Goal: Task Accomplishment & Management: Manage account settings

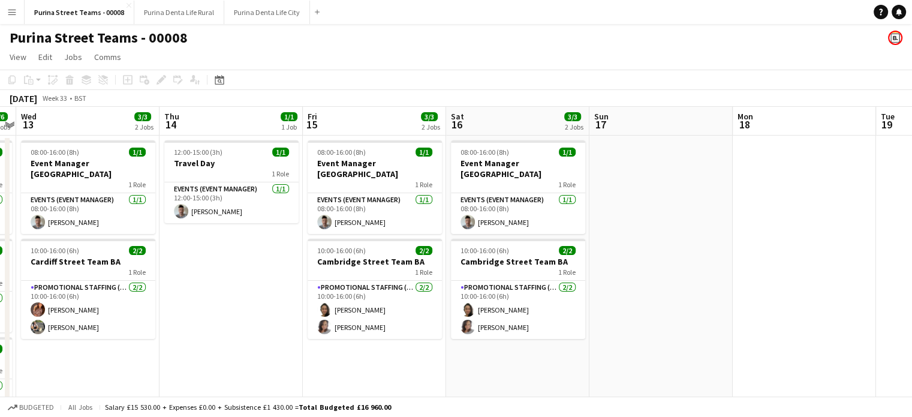
scroll to position [0, 559]
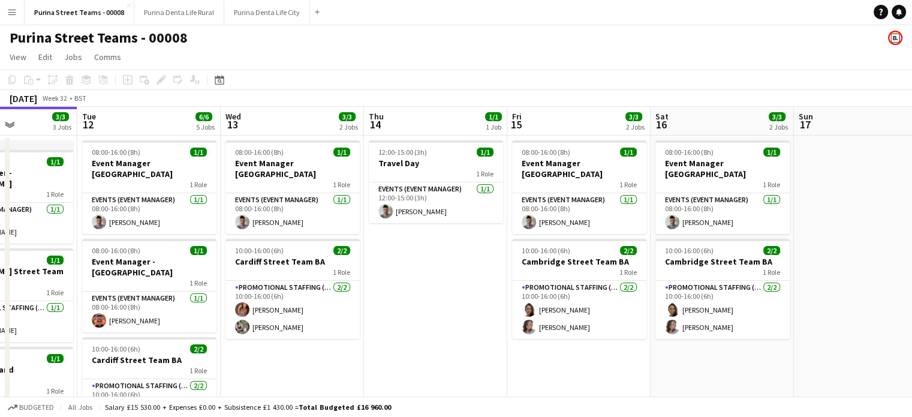
drag, startPoint x: 802, startPoint y: 333, endPoint x: 654, endPoint y: 263, distance: 164.1
click at [691, 246] on app-calendar-viewport "Sat 9 3/3 3 Jobs Sun 10 3/3 3 Jobs Mon 11 3/3 3 Jobs Tue 12 6/6 5 Jobs Wed 13 3…" at bounding box center [456, 390] width 912 height 566
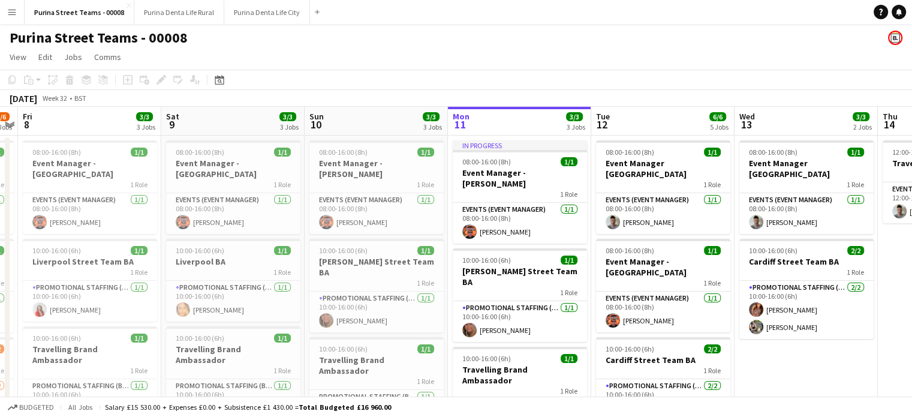
drag, startPoint x: 614, startPoint y: 269, endPoint x: 692, endPoint y: 252, distance: 80.2
click at [692, 252] on app-calendar-viewport "Wed 6 Thu 7 5/6 5 Jobs Fri 8 3/3 3 Jobs Sat 9 3/3 3 Jobs Sun 10 3/3 3 Jobs Mon …" at bounding box center [456, 390] width 912 height 566
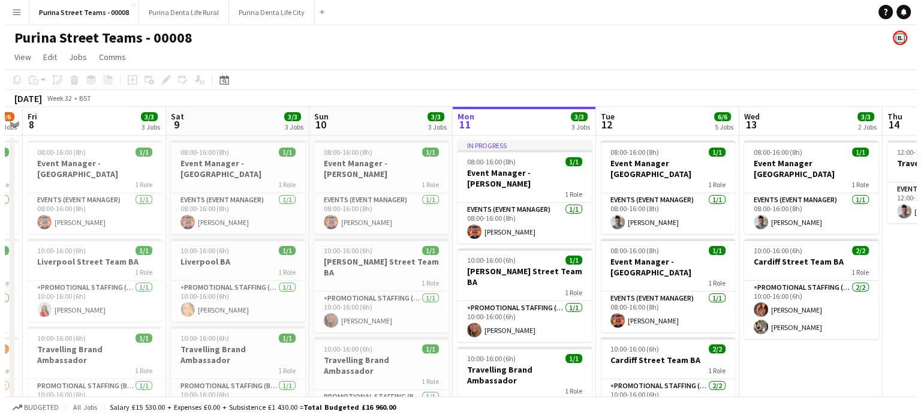
scroll to position [0, 247]
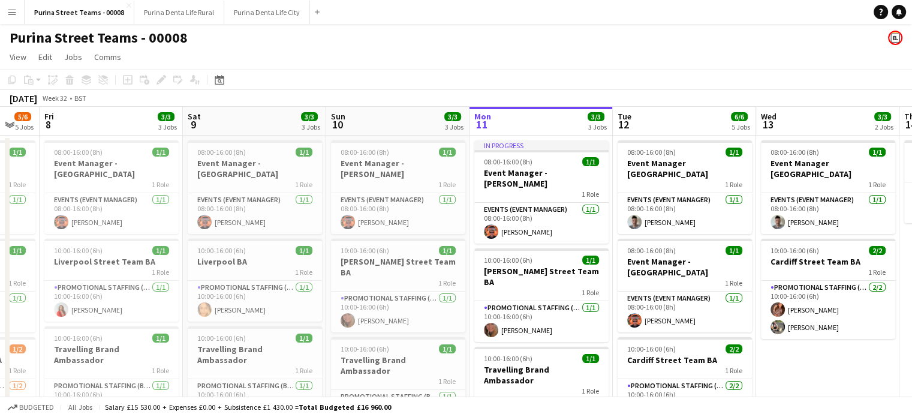
click at [21, 9] on button "Menu" at bounding box center [12, 12] width 24 height 24
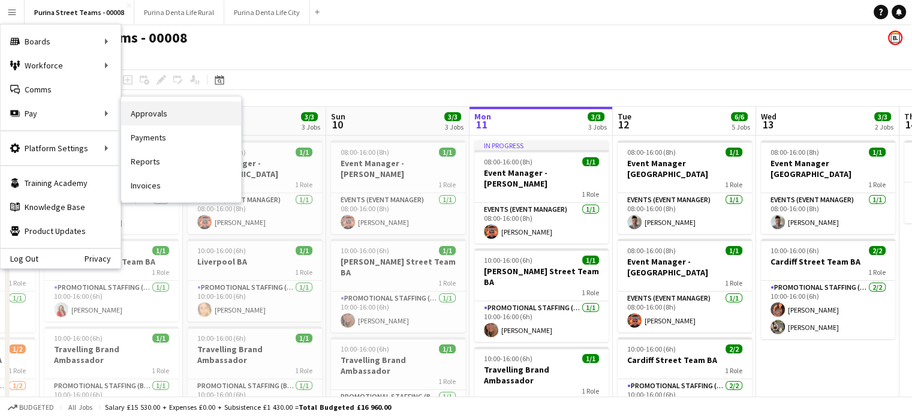
click at [177, 117] on link "Approvals" at bounding box center [181, 113] width 120 height 24
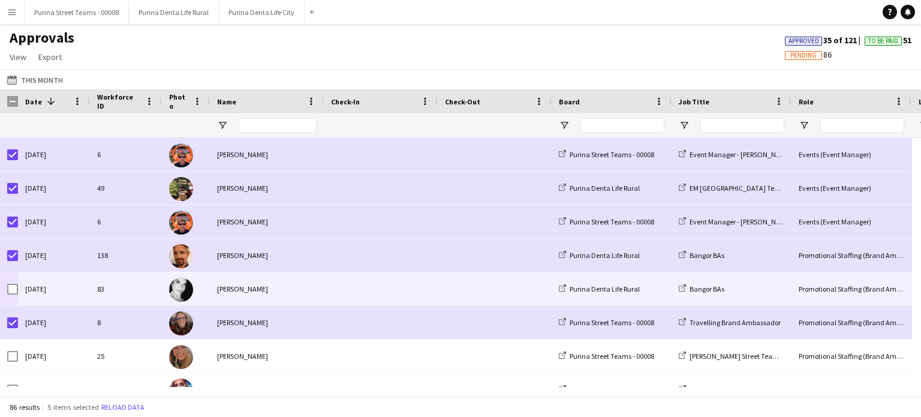
click at [10, 283] on div at bounding box center [12, 289] width 11 height 34
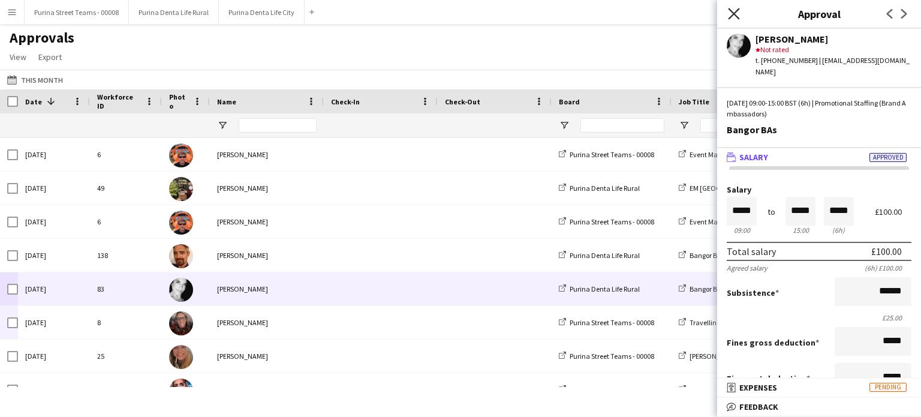
click at [734, 9] on icon "Close pop-in" at bounding box center [733, 13] width 11 height 11
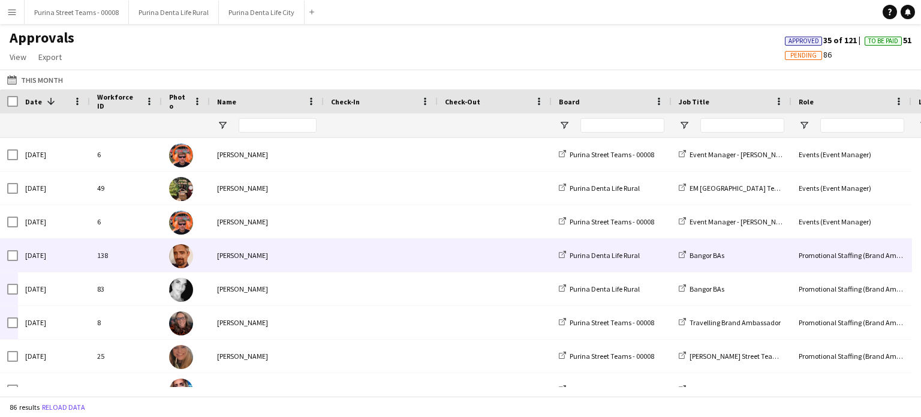
click at [245, 254] on div "[PERSON_NAME]" at bounding box center [267, 255] width 114 height 33
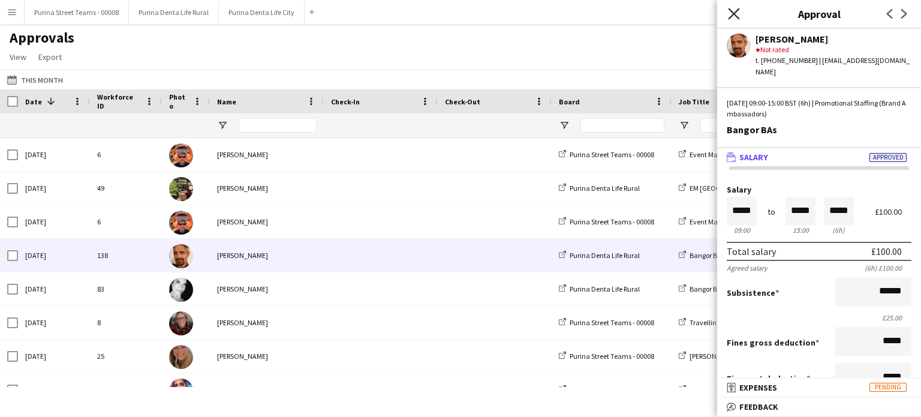
click at [731, 14] on icon "Close pop-in" at bounding box center [733, 13] width 11 height 11
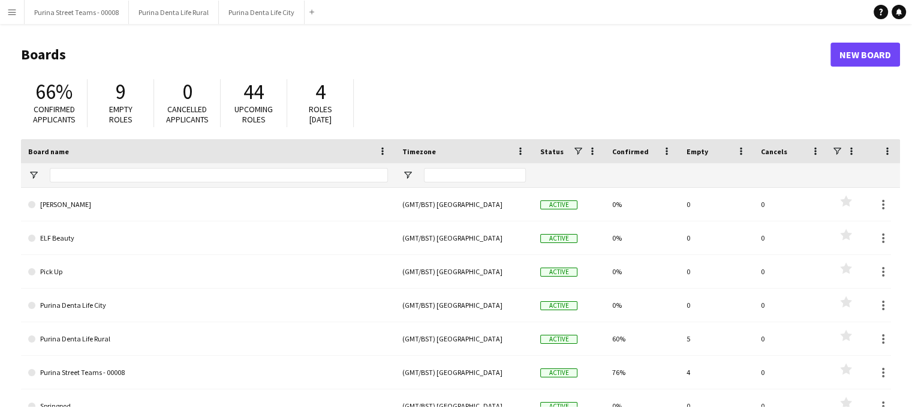
click at [5, 9] on button "Menu" at bounding box center [12, 12] width 24 height 24
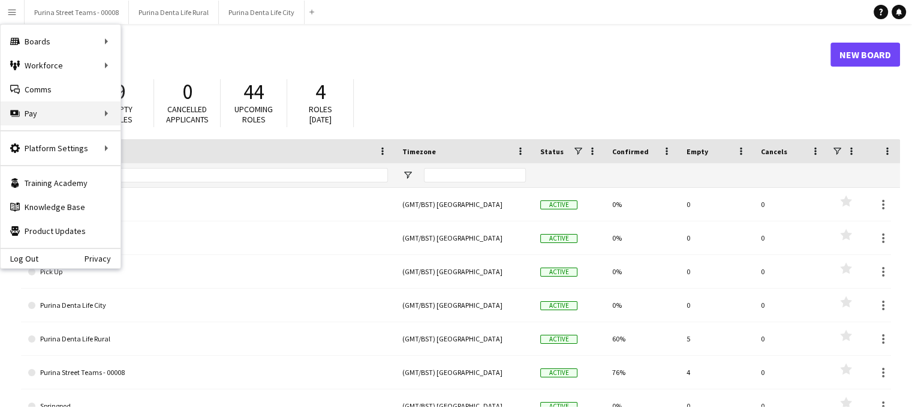
click at [25, 112] on div "Pay Pay" at bounding box center [61, 113] width 120 height 24
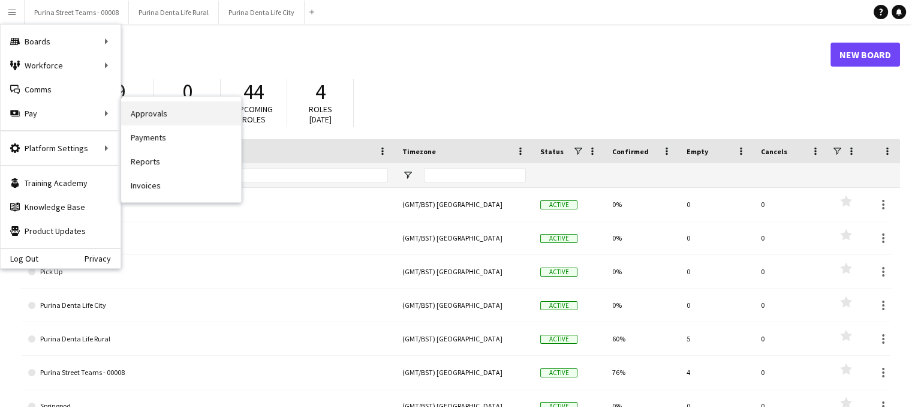
click at [158, 111] on link "Approvals" at bounding box center [181, 113] width 120 height 24
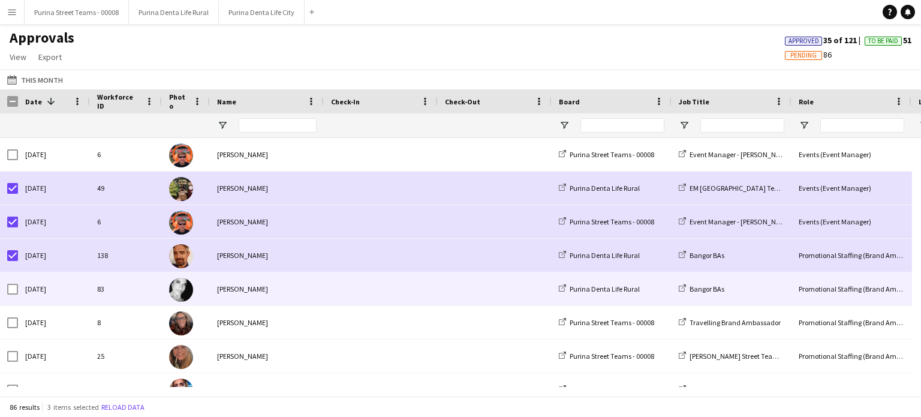
click at [14, 299] on div at bounding box center [12, 289] width 11 height 34
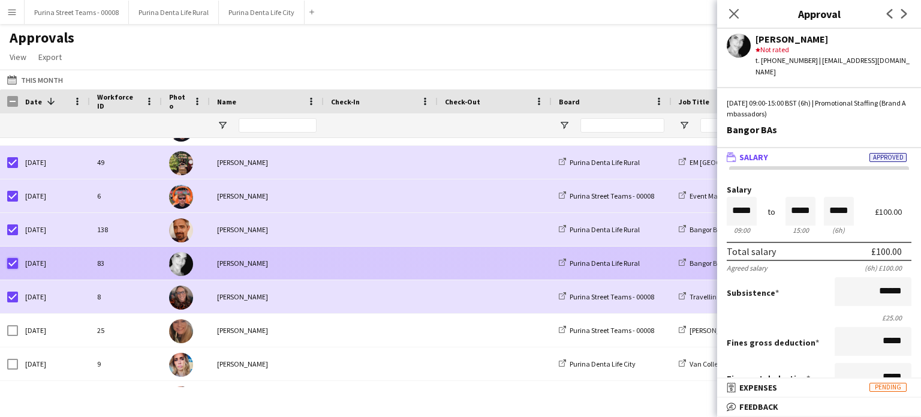
scroll to position [60, 0]
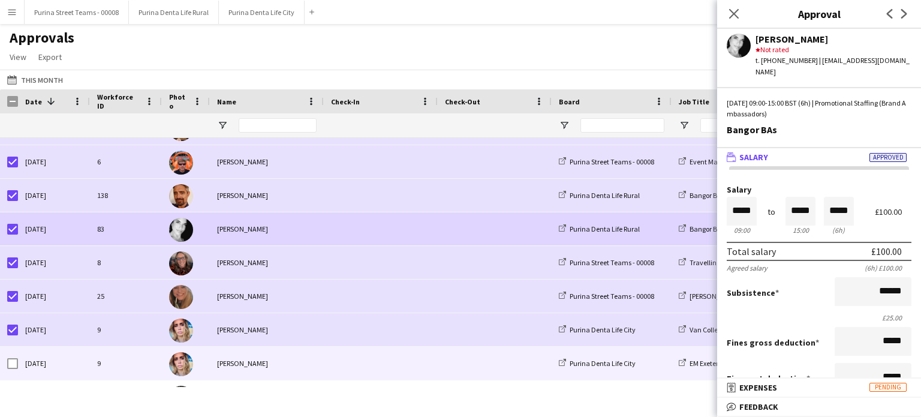
click at [18, 368] on div "[DATE]" at bounding box center [54, 362] width 72 height 33
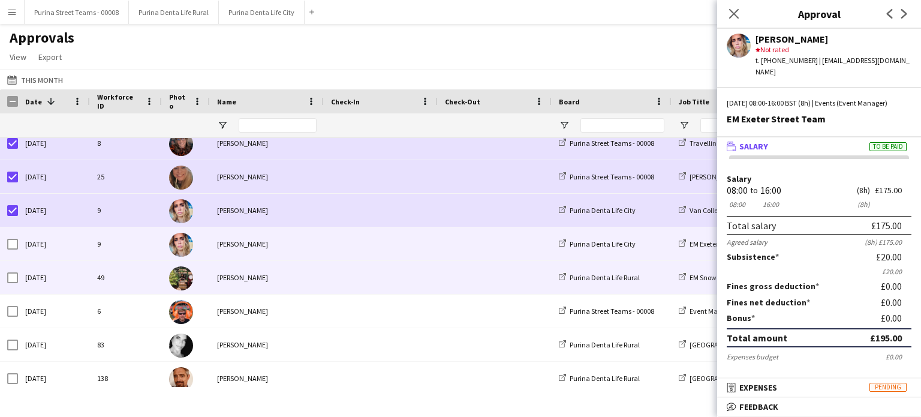
scroll to position [180, 0]
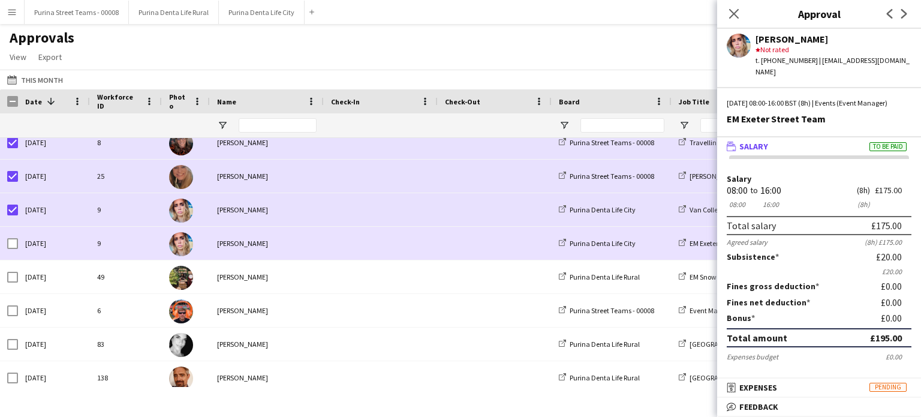
click at [7, 246] on div at bounding box center [9, 243] width 18 height 33
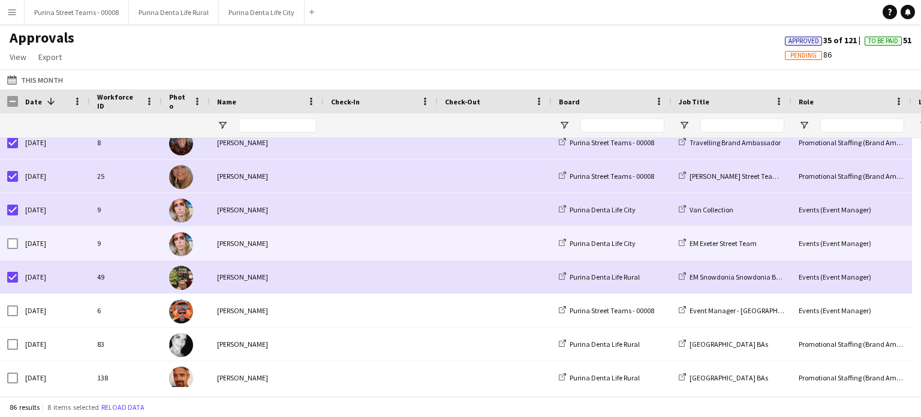
click at [10, 251] on div at bounding box center [12, 244] width 11 height 34
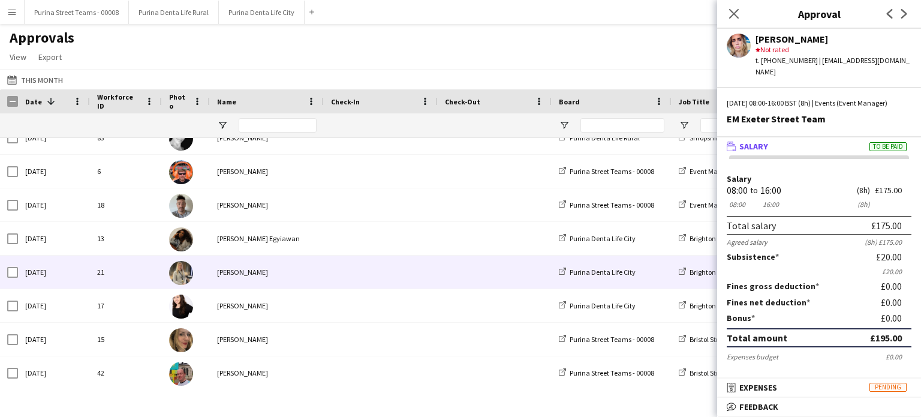
scroll to position [0, 0]
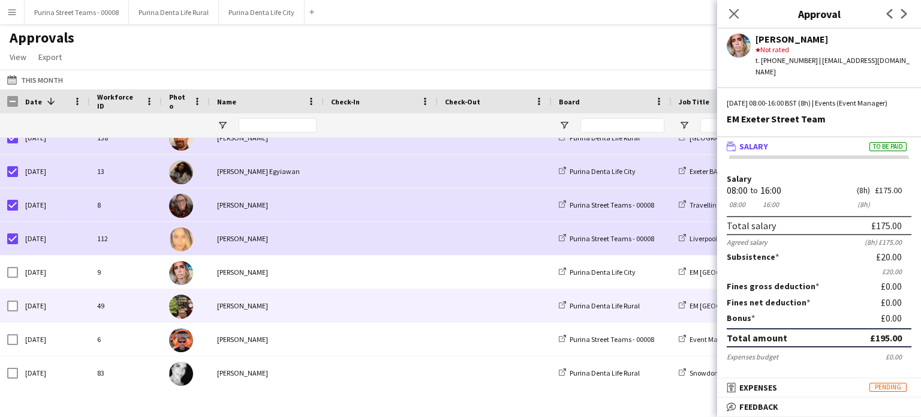
click at [7, 299] on div at bounding box center [12, 306] width 11 height 34
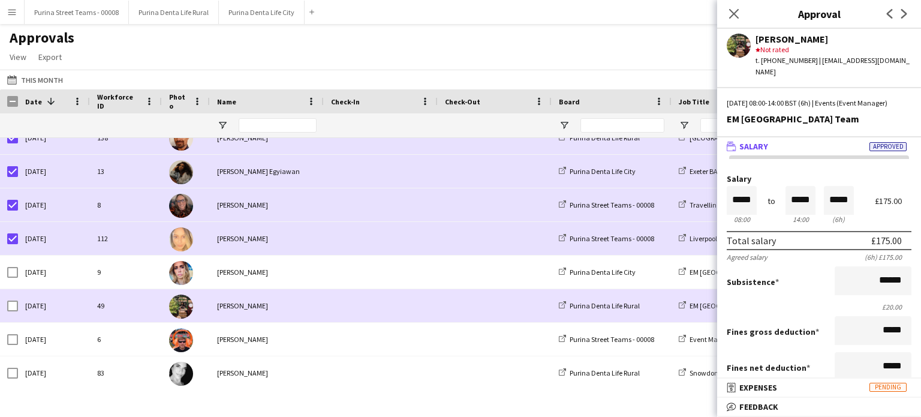
click at [7, 299] on div at bounding box center [12, 306] width 11 height 34
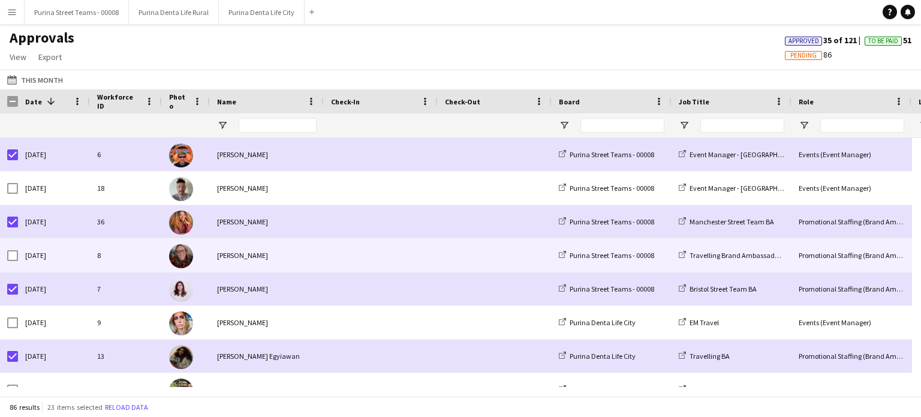
click at [7, 255] on div at bounding box center [9, 255] width 18 height 33
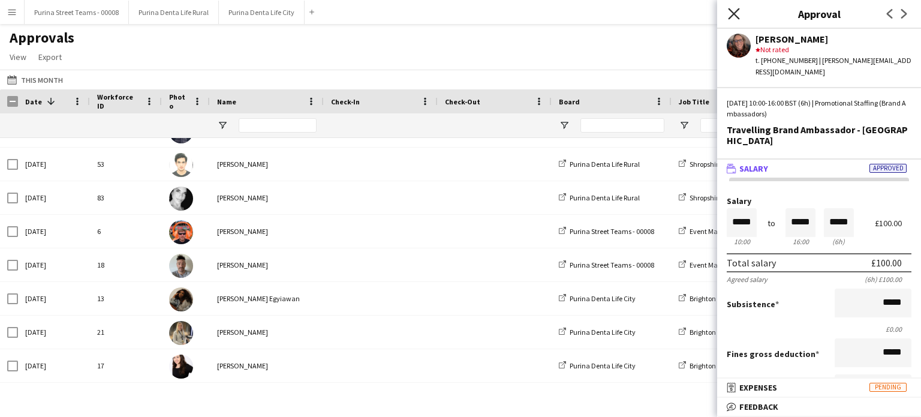
click at [737, 14] on icon "Close pop-in" at bounding box center [733, 13] width 11 height 11
